Goal: Task Accomplishment & Management: Use online tool/utility

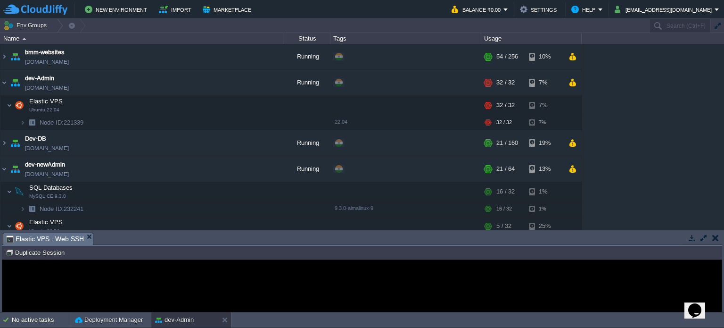
scroll to position [189, 0]
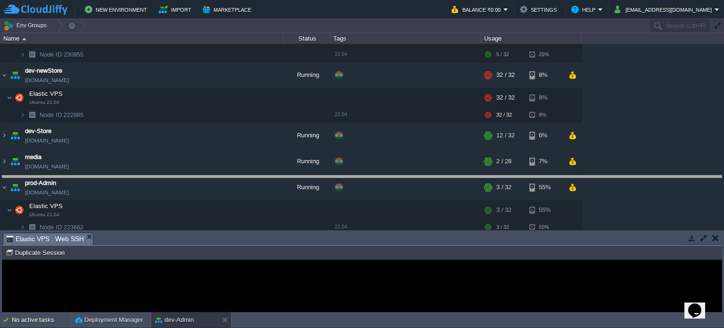
drag, startPoint x: 365, startPoint y: 241, endPoint x: 365, endPoint y: 184, distance: 57.1
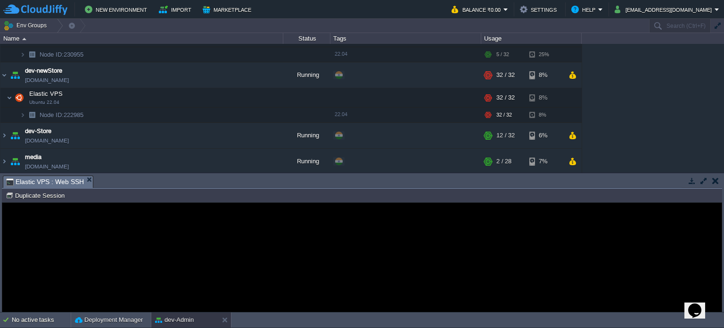
click at [717, 181] on button "button" at bounding box center [716, 180] width 7 height 8
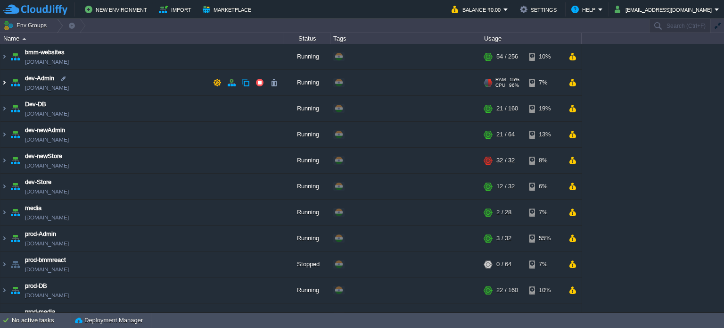
click at [5, 83] on img at bounding box center [4, 82] width 8 height 25
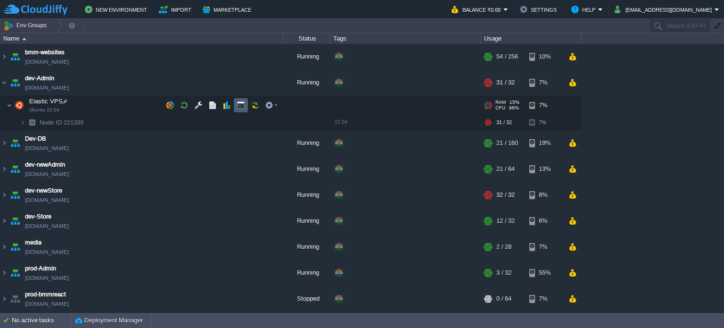
click at [240, 105] on button "button" at bounding box center [241, 105] width 8 height 8
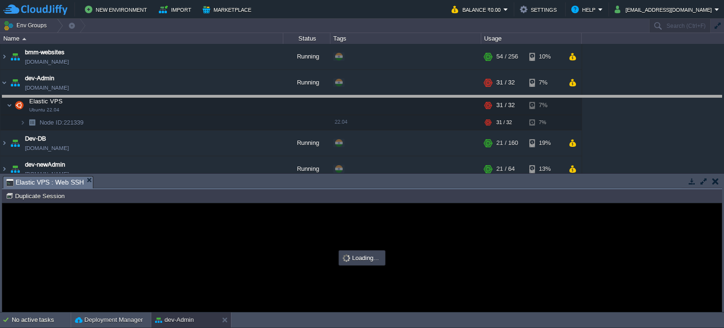
drag, startPoint x: 290, startPoint y: 186, endPoint x: 275, endPoint y: 103, distance: 83.8
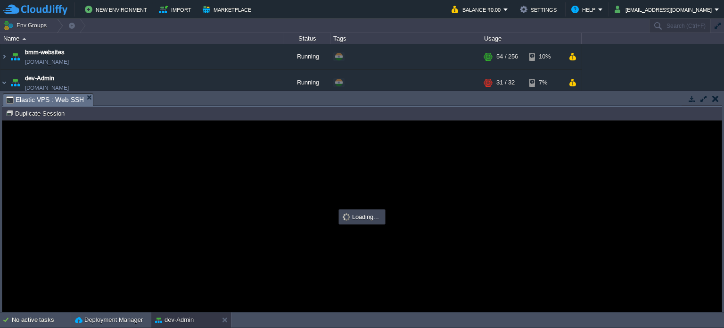
type input "#000000"
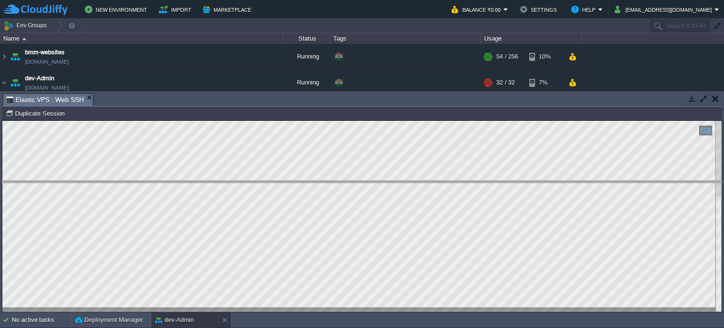
drag, startPoint x: 315, startPoint y: 104, endPoint x: 310, endPoint y: 242, distance: 137.8
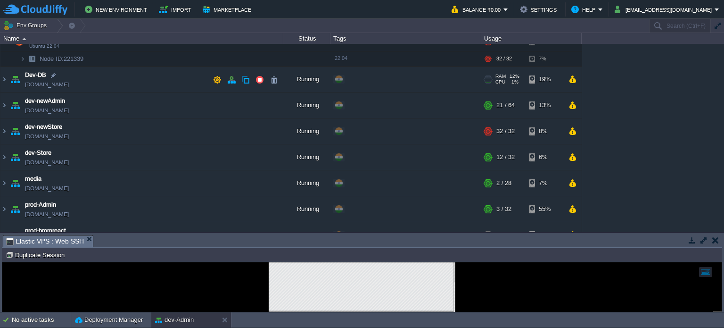
scroll to position [47, 0]
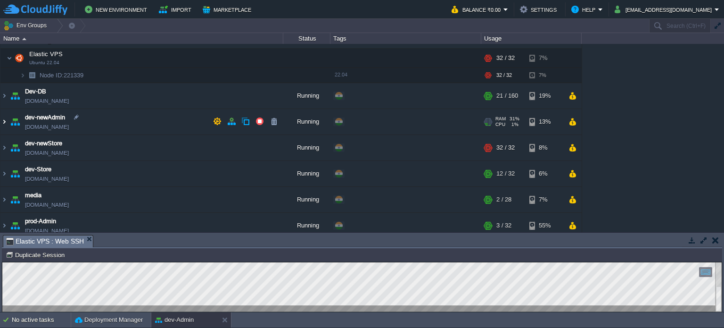
click at [3, 121] on img at bounding box center [4, 121] width 8 height 25
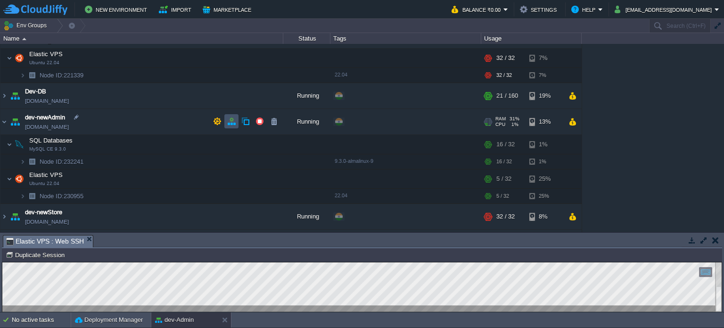
click at [232, 121] on button "button" at bounding box center [231, 121] width 8 height 8
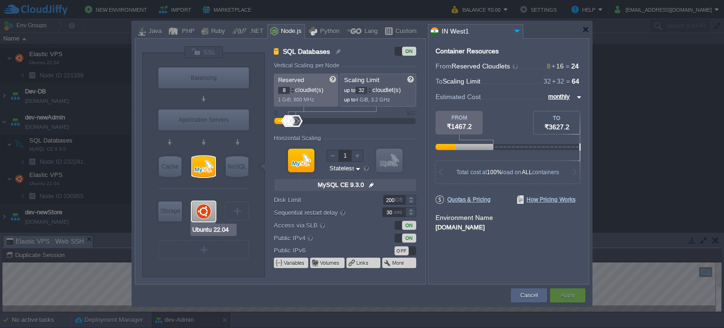
click at [200, 213] on div at bounding box center [204, 211] width 24 height 20
type input "Elastic VPS"
type input "16"
type input "Ubuntu 22.04"
type input "null"
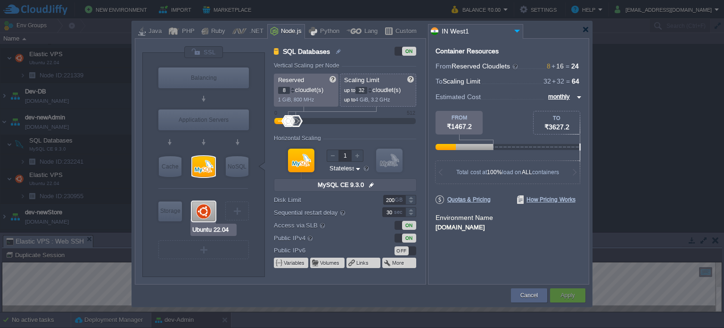
type input "22.04"
type input "Stateful"
type input "MySQL CE 9.3.0"
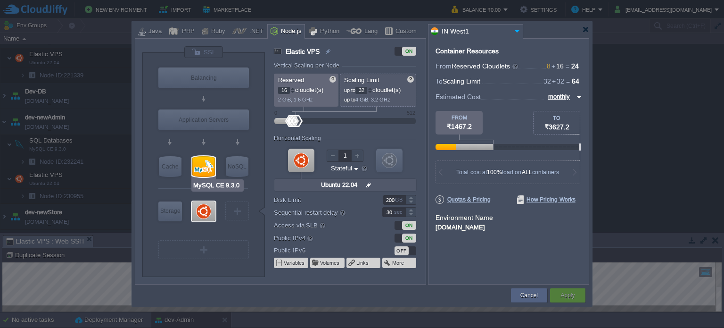
click at [204, 167] on div at bounding box center [203, 166] width 23 height 21
type input "SQL Databases"
type input "8"
type input "MySQL CE 9.3.0"
type input "null"
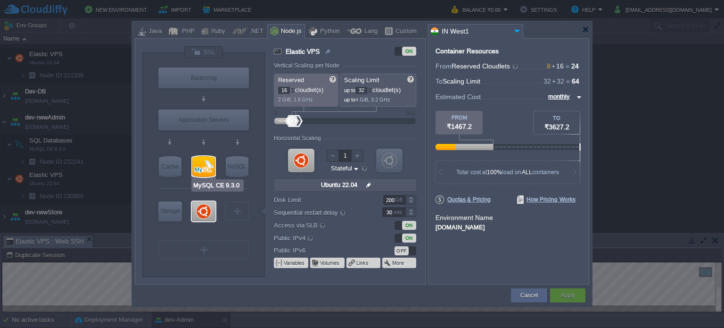
type input "9.3.0-almalinux-9"
type input "Stateless"
type input "Redis 7.2.4"
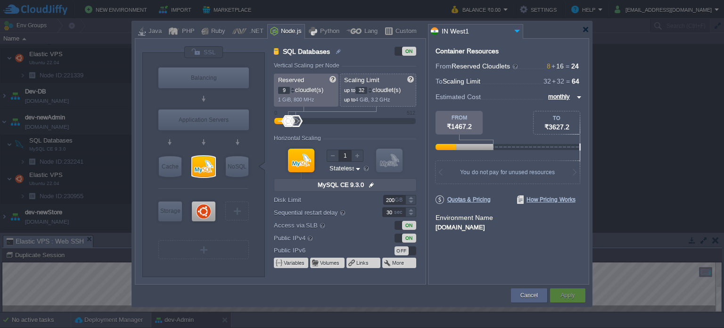
click at [290, 88] on div at bounding box center [292, 88] width 5 height 3
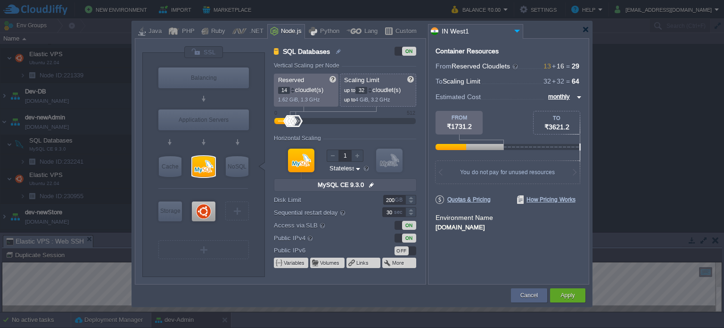
click at [290, 88] on div at bounding box center [292, 88] width 5 height 3
type input "16"
click at [290, 88] on div at bounding box center [292, 88] width 5 height 3
type input "Ubuntu 22.04"
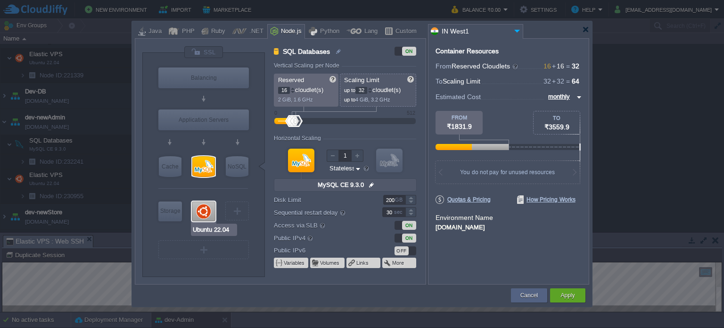
click at [207, 207] on div at bounding box center [204, 211] width 24 height 20
type input "Elastic VPS"
type input "Ubuntu 22.04"
type input "null"
type input "22.04"
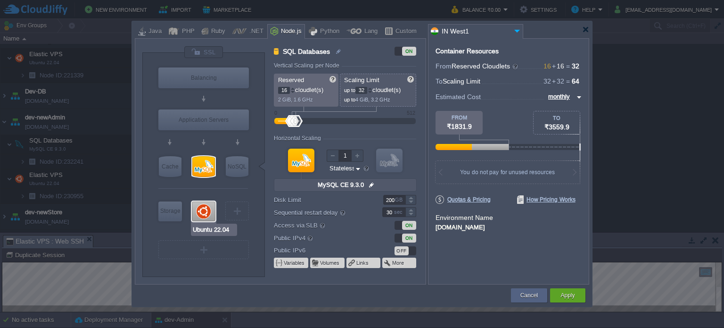
type input "Stateful"
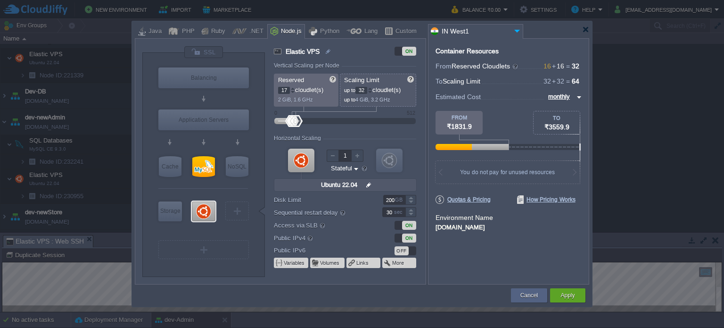
click at [293, 87] on div at bounding box center [292, 88] width 5 height 3
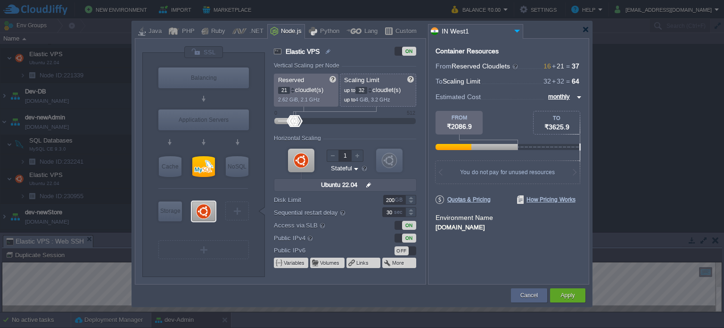
type input "20"
click at [293, 91] on div at bounding box center [292, 92] width 5 height 3
type input "Redis 7.2.4"
click at [570, 296] on button "Apply" at bounding box center [568, 294] width 14 height 9
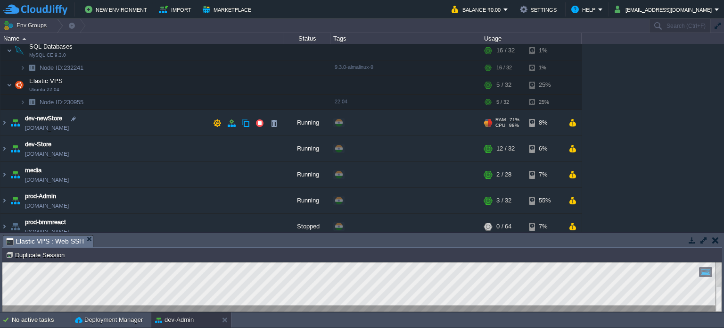
scroll to position [141, 0]
click at [232, 122] on button "button" at bounding box center [231, 121] width 8 height 8
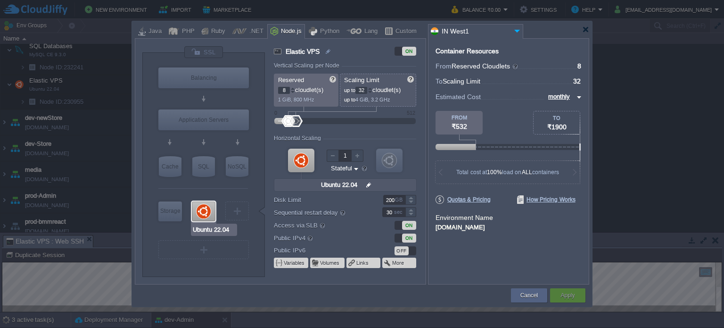
click at [210, 203] on div at bounding box center [204, 211] width 24 height 20
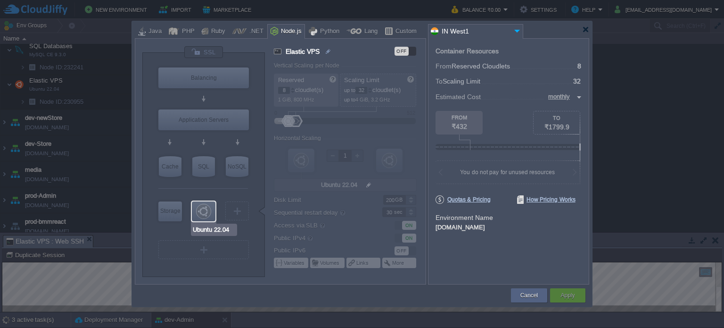
click at [210, 203] on div at bounding box center [204, 211] width 24 height 20
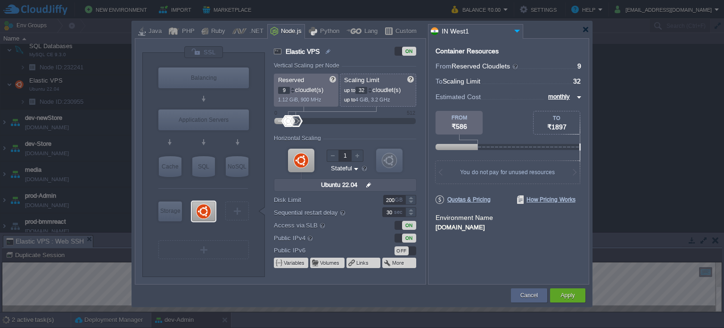
click at [292, 88] on div at bounding box center [292, 88] width 5 height 3
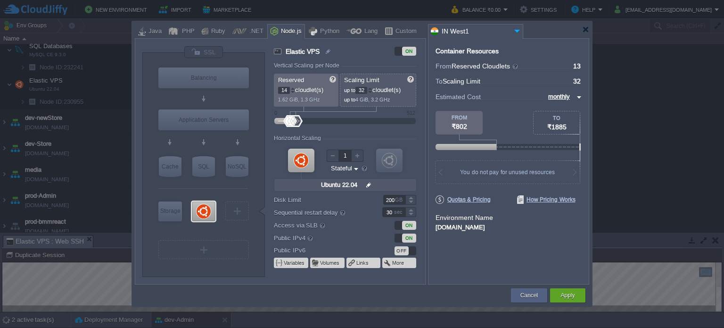
click at [292, 88] on div at bounding box center [292, 88] width 5 height 3
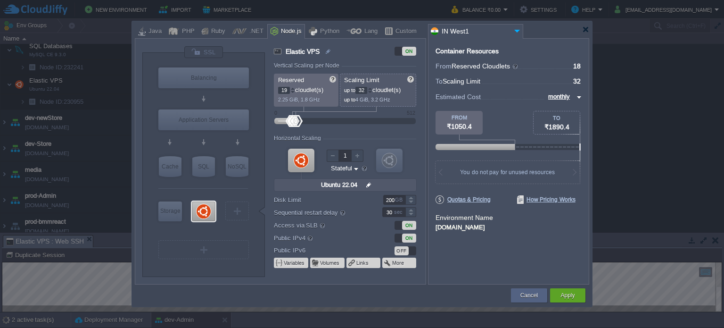
click at [292, 88] on div at bounding box center [292, 88] width 5 height 3
type input "20"
click at [292, 88] on div at bounding box center [292, 88] width 5 height 3
click at [572, 298] on button "Apply" at bounding box center [568, 294] width 14 height 9
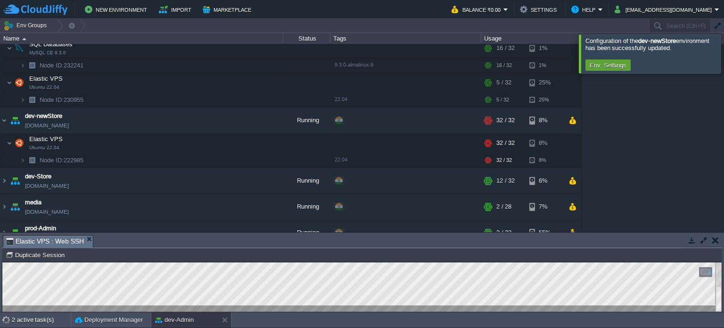
click at [724, 51] on div at bounding box center [736, 53] width 0 height 38
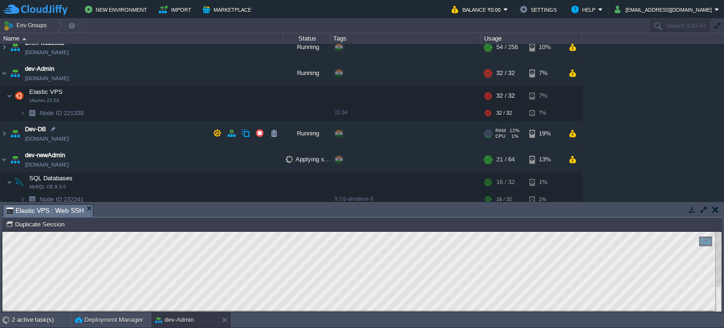
scroll to position [0, 0]
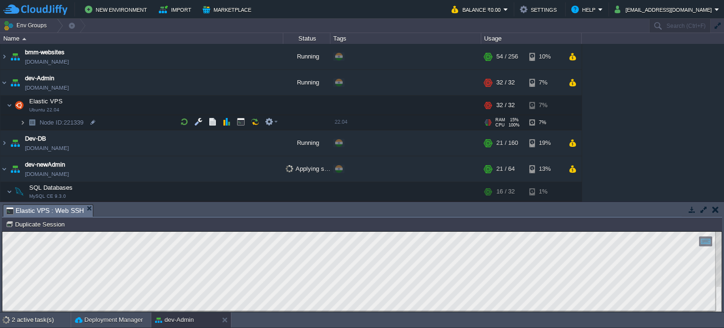
click at [23, 120] on img at bounding box center [23, 122] width 6 height 15
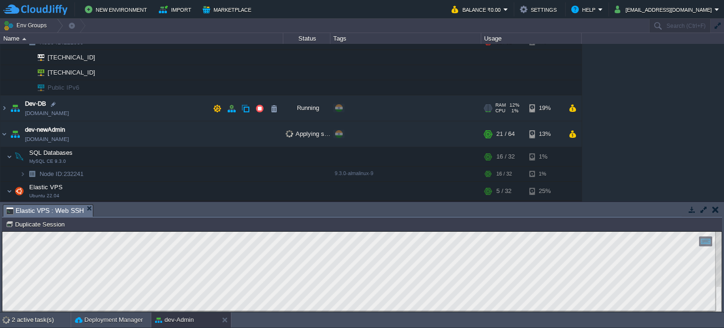
scroll to position [94, 0]
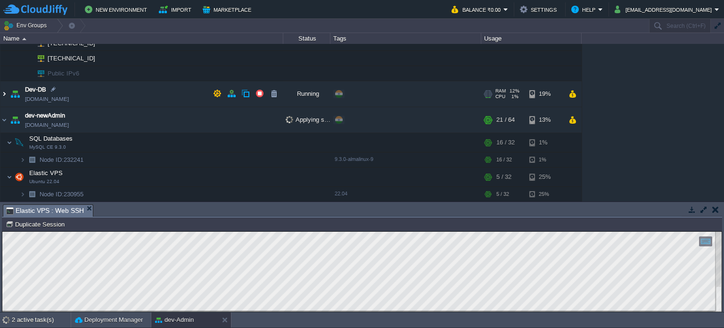
click at [6, 95] on img at bounding box center [4, 93] width 8 height 25
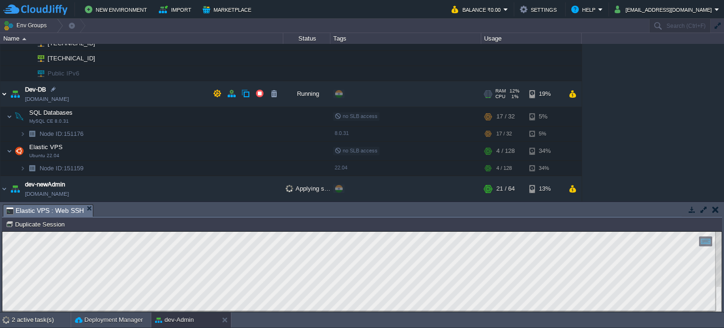
click at [5, 95] on img at bounding box center [4, 93] width 8 height 25
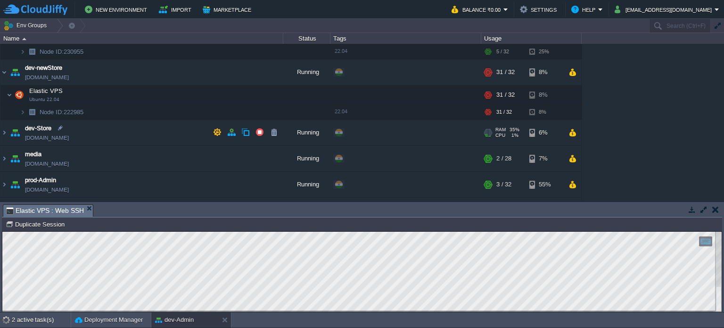
scroll to position [189, 0]
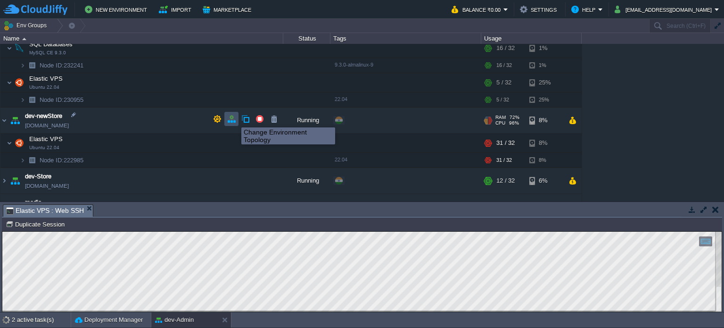
click at [234, 119] on button "button" at bounding box center [231, 119] width 8 height 8
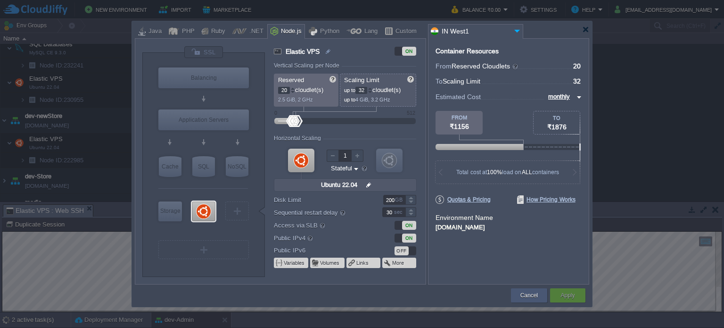
click at [534, 294] on button "Cancel" at bounding box center [529, 294] width 17 height 9
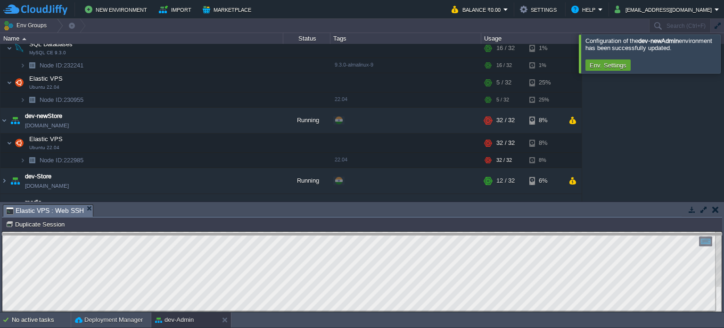
drag, startPoint x: 365, startPoint y: 215, endPoint x: 380, endPoint y: 245, distance: 33.1
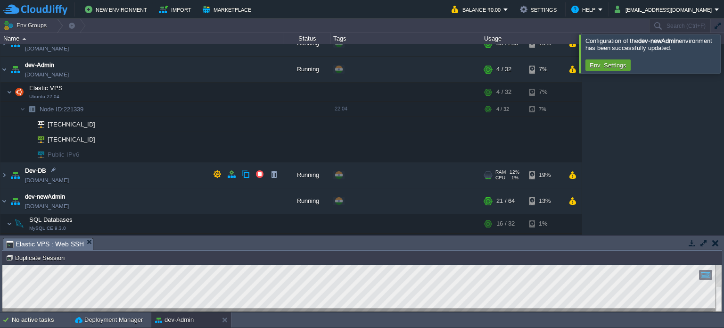
scroll to position [0, 0]
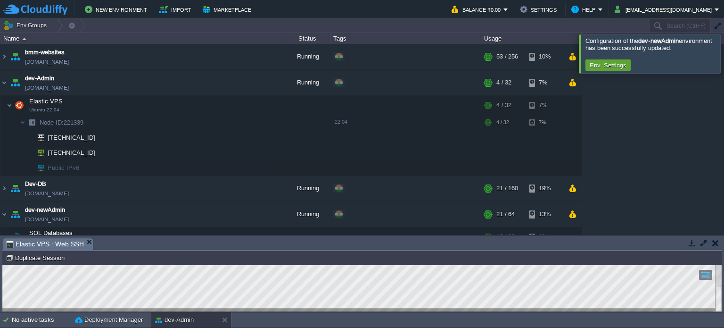
click at [724, 56] on div at bounding box center [736, 53] width 0 height 38
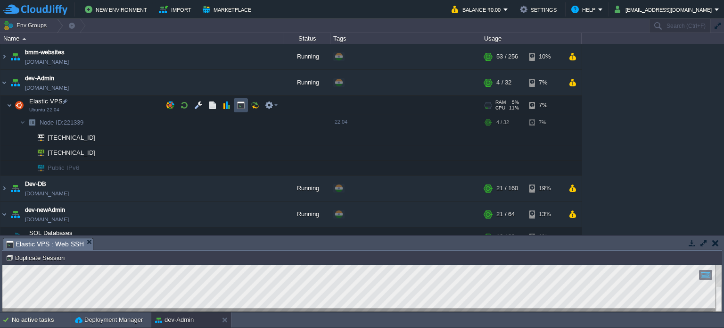
click at [240, 106] on button "button" at bounding box center [241, 105] width 8 height 8
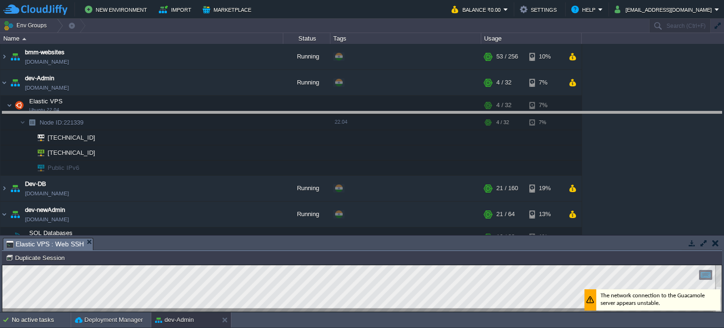
drag, startPoint x: 341, startPoint y: 225, endPoint x: 326, endPoint y: 99, distance: 127.3
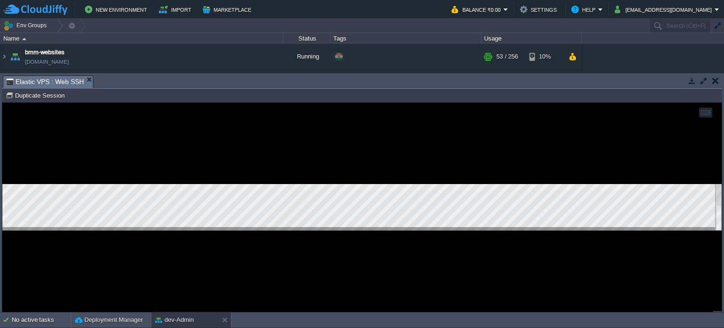
click at [280, 238] on div at bounding box center [362, 207] width 720 height 209
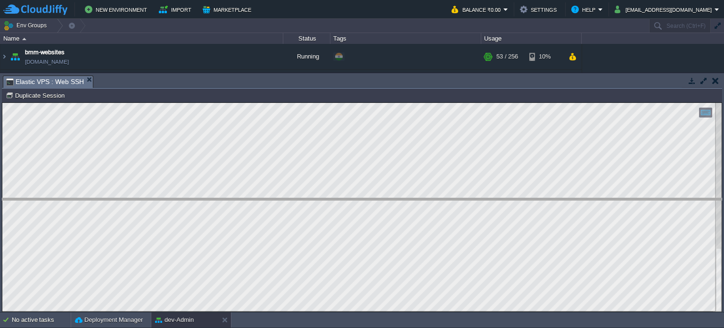
drag, startPoint x: 460, startPoint y: 84, endPoint x: 484, endPoint y: 207, distance: 125.3
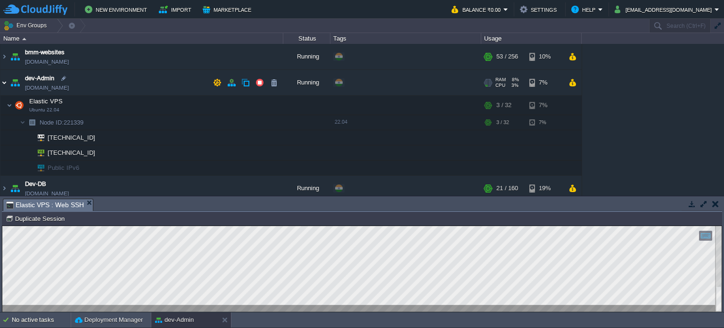
click at [2, 82] on img at bounding box center [4, 82] width 8 height 25
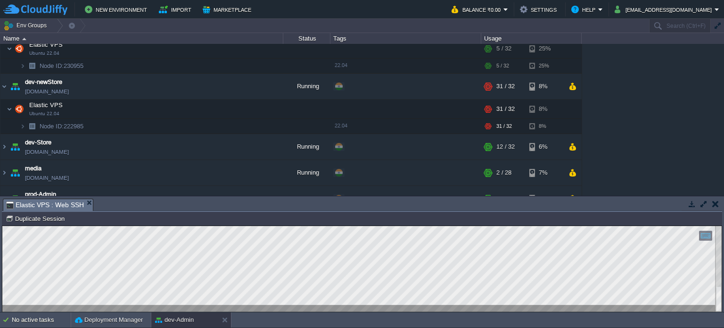
scroll to position [189, 0]
